Goal: Find contact information: Obtain details needed to contact an individual or organization

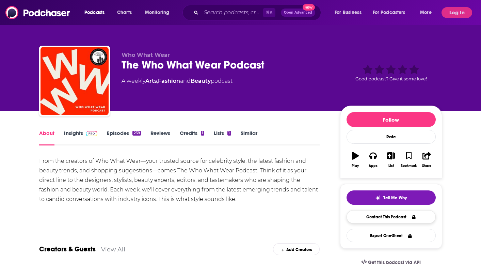
click at [384, 218] on link "Contact This Podcast" at bounding box center [390, 216] width 89 height 13
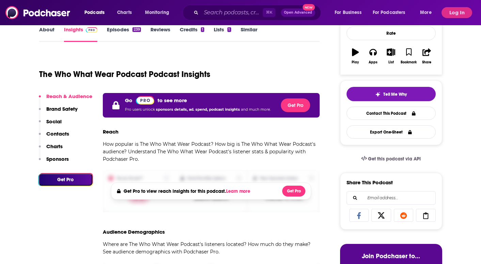
scroll to position [94, 0]
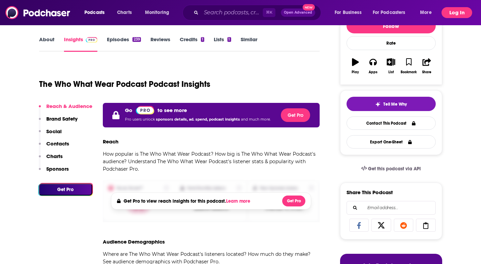
click at [450, 11] on button "Log In" at bounding box center [456, 12] width 31 height 11
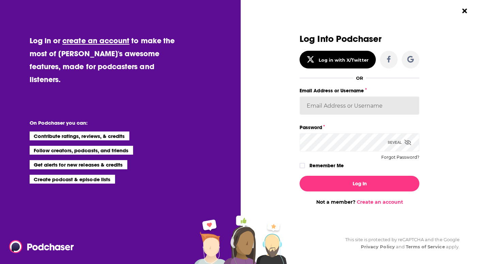
type input "accounting@align-pr.com"
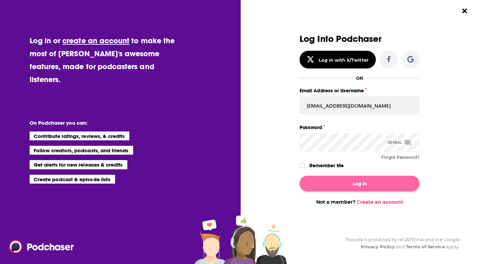
click at [346, 188] on button "Log In" at bounding box center [359, 184] width 120 height 16
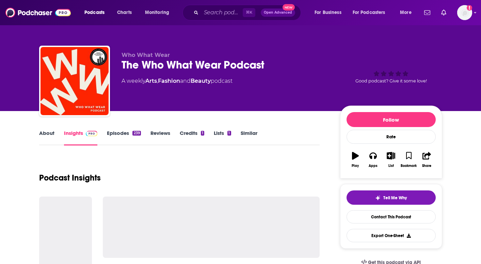
scroll to position [94, 0]
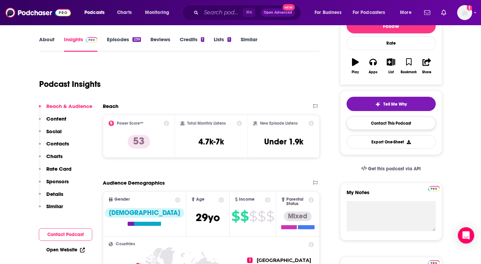
click at [380, 126] on link "Contact This Podcast" at bounding box center [390, 122] width 89 height 13
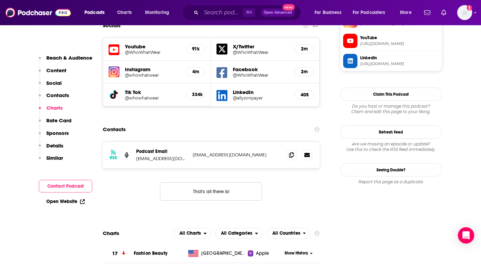
scroll to position [611, 0]
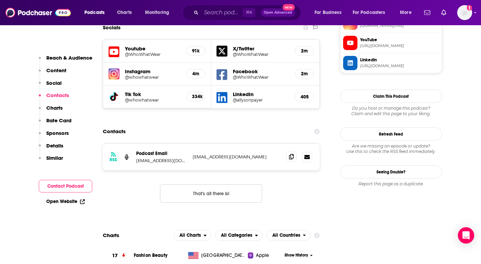
click at [292, 154] on icon at bounding box center [291, 156] width 5 height 5
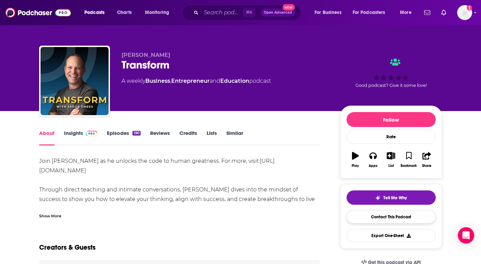
click at [381, 212] on link "Contact This Podcast" at bounding box center [390, 216] width 89 height 13
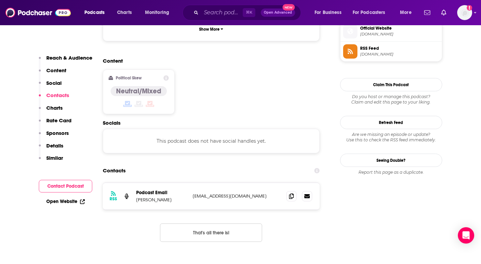
scroll to position [526, 0]
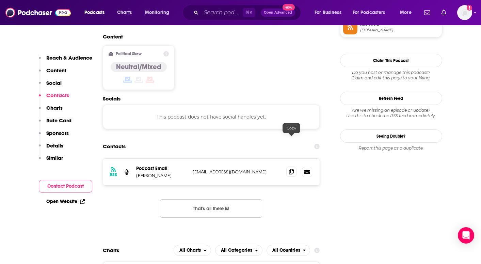
click at [290, 169] on icon at bounding box center [291, 171] width 5 height 5
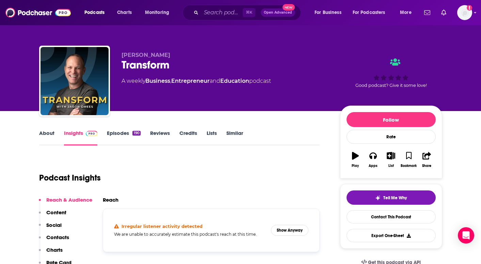
scroll to position [0, 0]
